Goal: Task Accomplishment & Management: Use online tool/utility

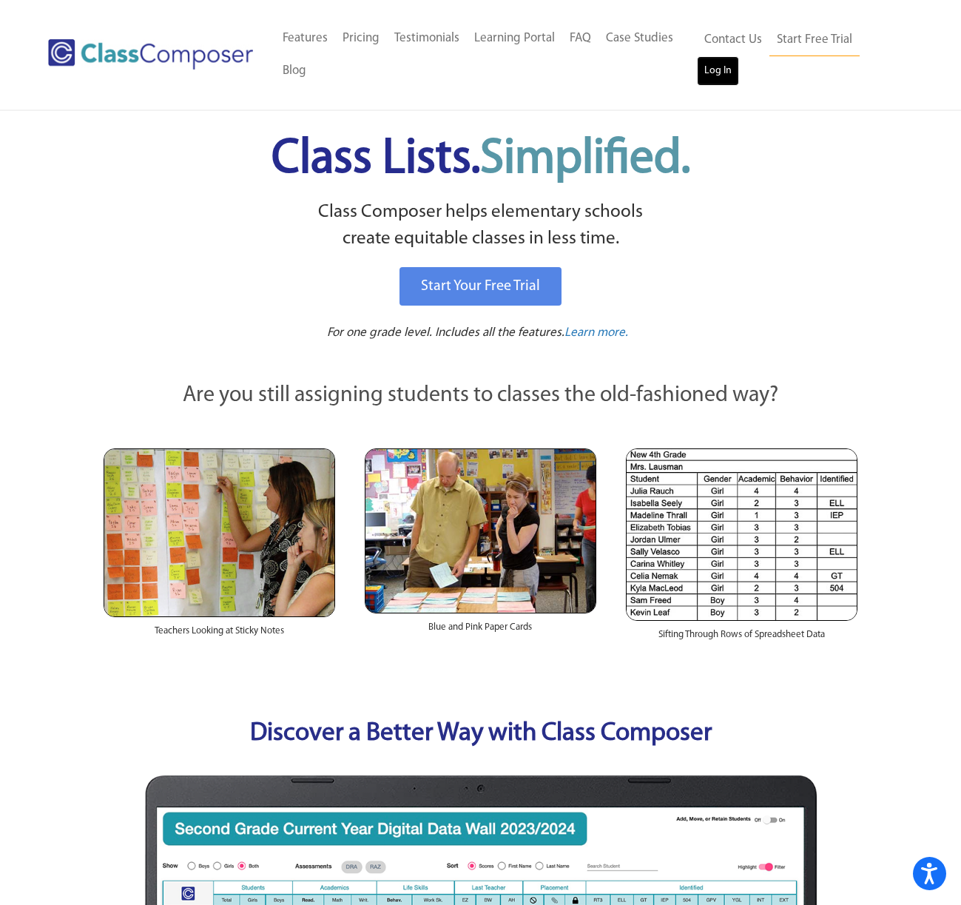
click at [716, 70] on link "Log In" at bounding box center [718, 71] width 42 height 30
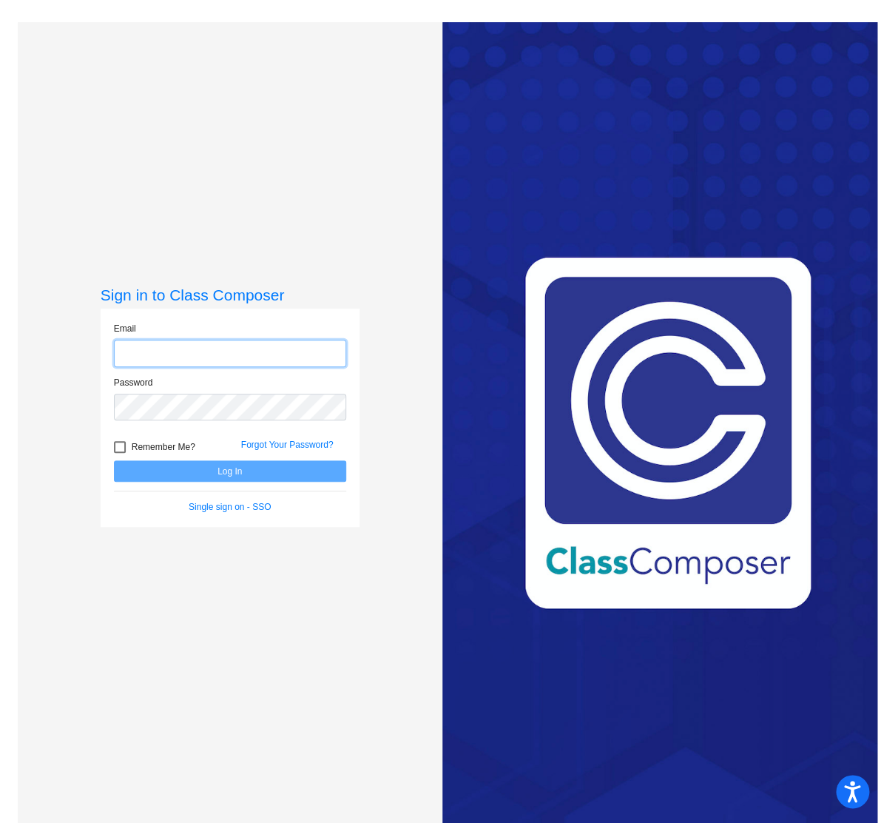
click at [204, 347] on input "email" at bounding box center [230, 353] width 232 height 27
type input "kenneth.dandurand@trusd.net"
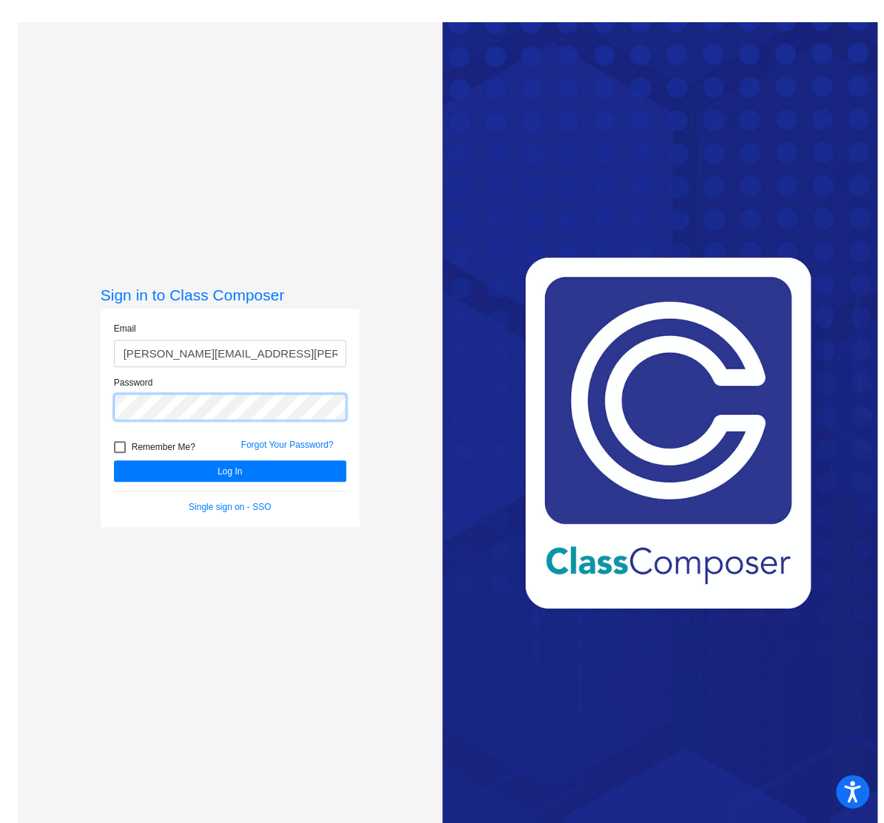
click at [114, 460] on button "Log In" at bounding box center [230, 470] width 232 height 21
click at [96, 402] on div "Sign in to Class Composer Email kenneth.dandurand@trusd.net Password Remember M…" at bounding box center [230, 433] width 425 height 823
click at [114, 460] on button "Log In" at bounding box center [230, 470] width 232 height 21
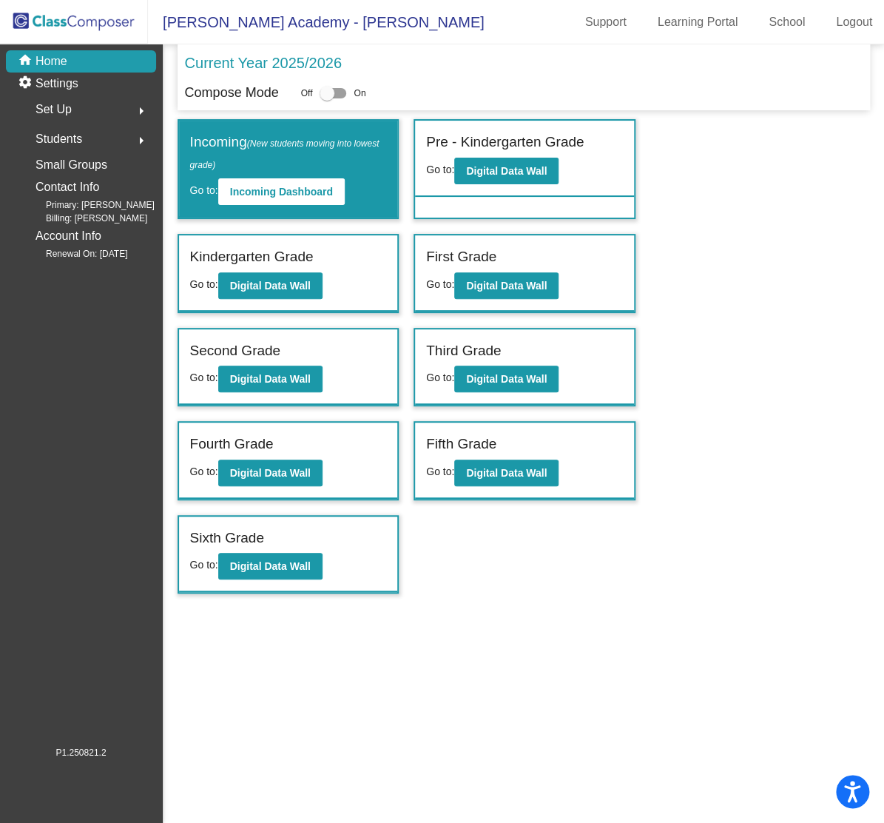
click at [484, 253] on label "First Grade" at bounding box center [461, 256] width 70 height 21
click at [496, 281] on b "Digital Data Wall" at bounding box center [506, 286] width 81 height 12
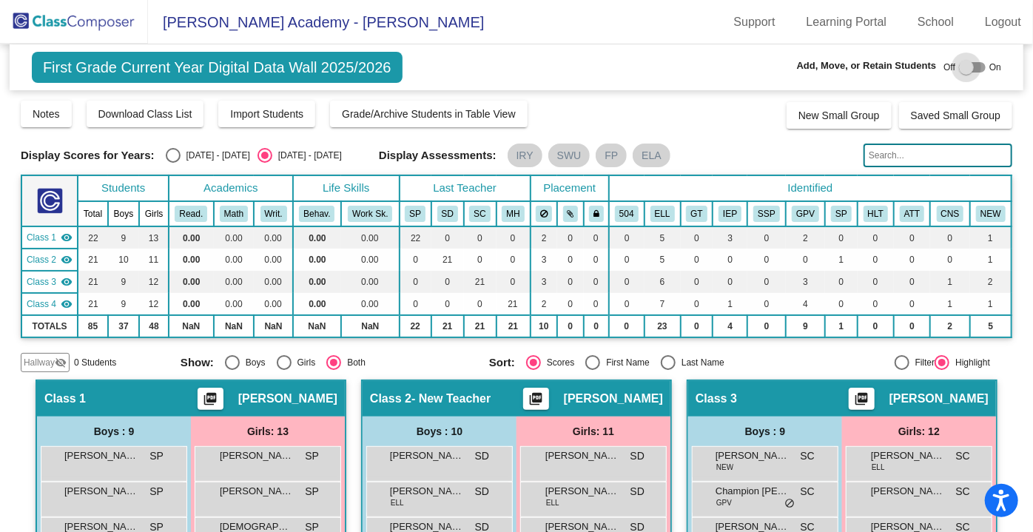
click at [883, 67] on div at bounding box center [966, 67] width 15 height 15
checkbox input "true"
